Goal: Find specific page/section: Find specific page/section

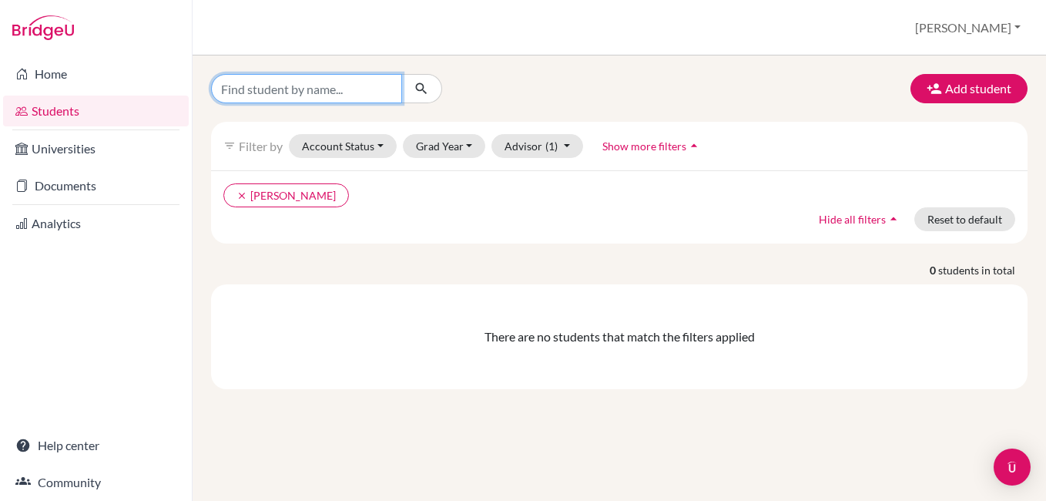
click at [280, 93] on input "Find student by name..." at bounding box center [306, 88] width 191 height 29
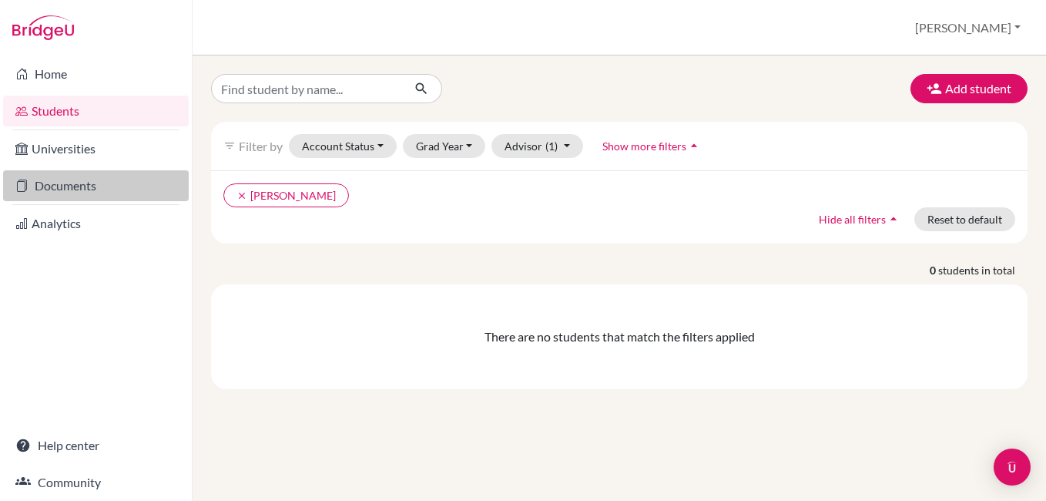
click at [114, 187] on link "Documents" at bounding box center [96, 185] width 186 height 31
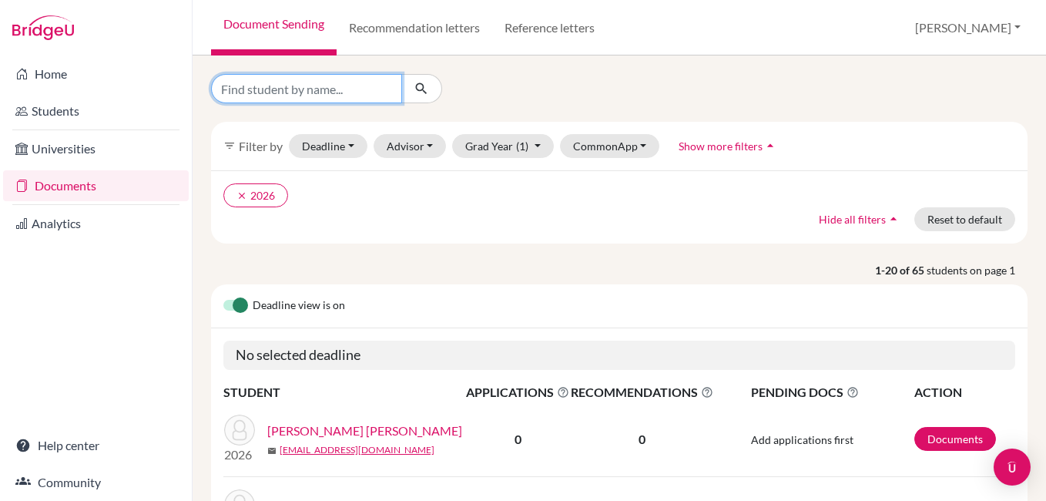
click at [250, 96] on input "Find student by name..." at bounding box center [306, 88] width 191 height 29
type input "miranda"
click button "submit" at bounding box center [421, 88] width 41 height 29
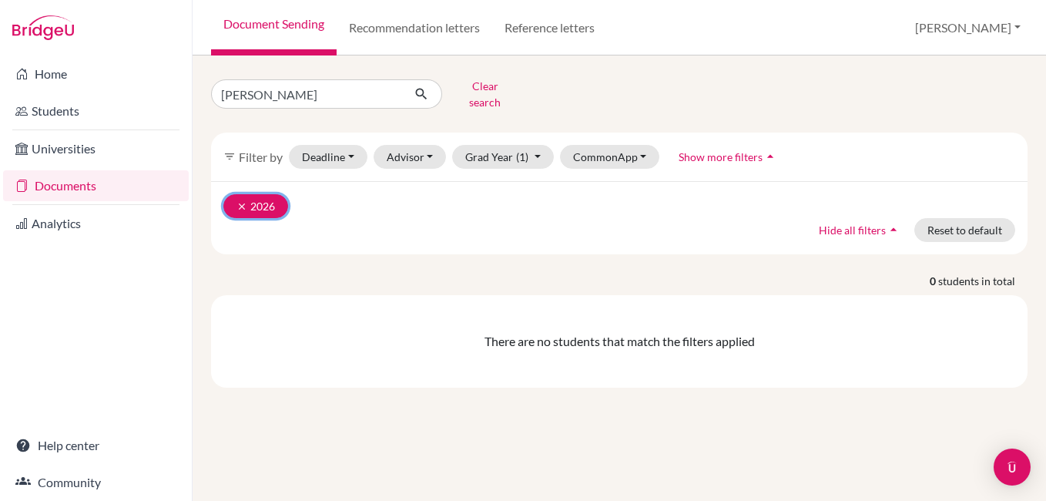
click at [246, 201] on icon "clear" at bounding box center [241, 206] width 11 height 11
